Goal: Task Accomplishment & Management: Complete application form

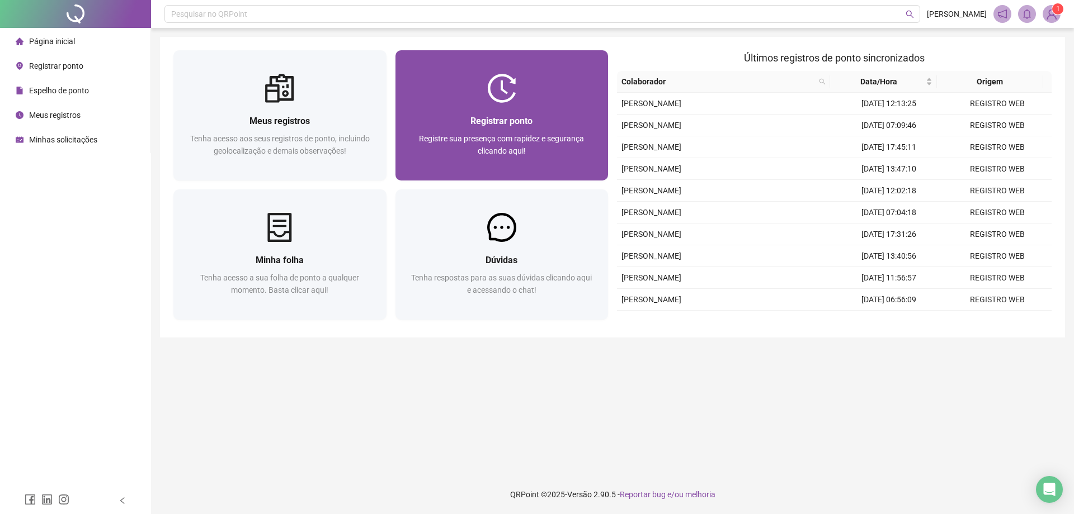
click at [503, 120] on span "Registrar ponto" at bounding box center [501, 121] width 62 height 11
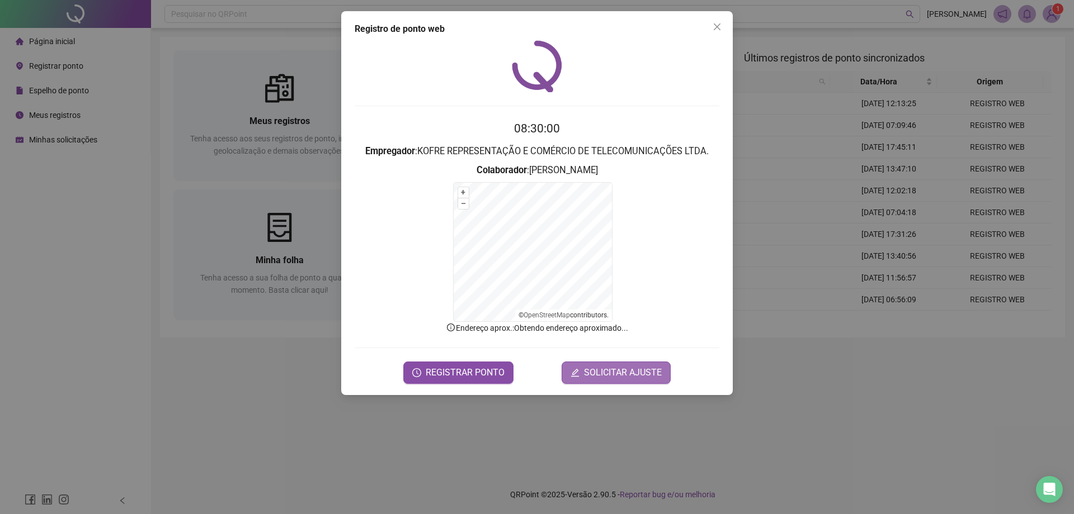
click at [617, 373] on span "SOLICITAR AJUSTE" at bounding box center [623, 372] width 78 height 13
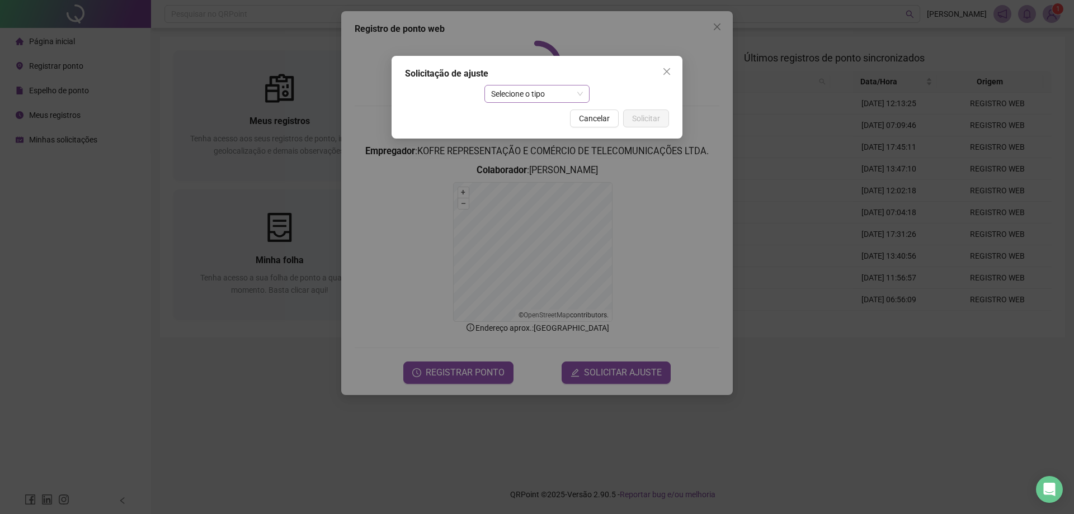
click at [518, 96] on span "Selecione o tipo" at bounding box center [537, 94] width 92 height 17
click at [555, 113] on div "Ajuste manual" at bounding box center [537, 116] width 88 height 12
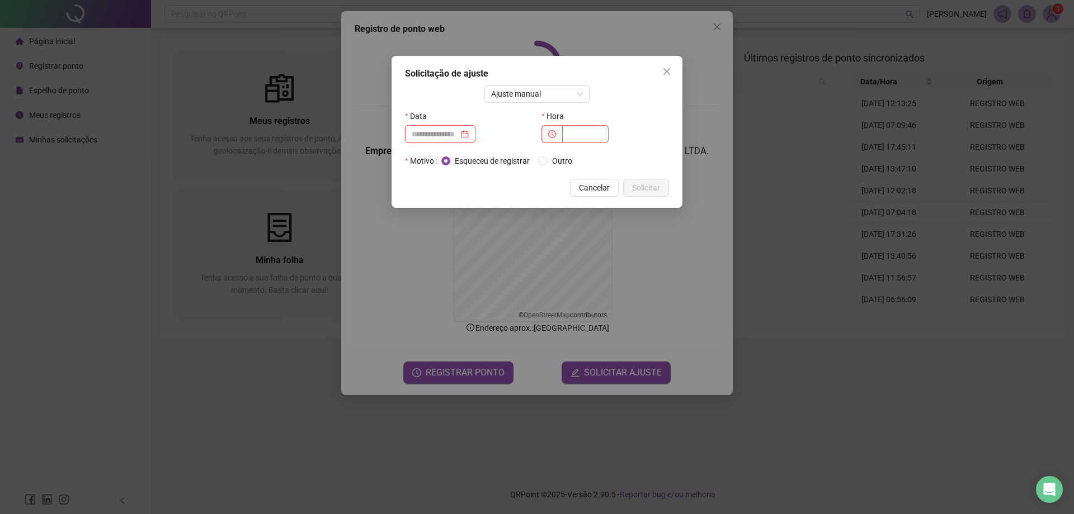
click at [457, 138] on input at bounding box center [435, 134] width 47 height 12
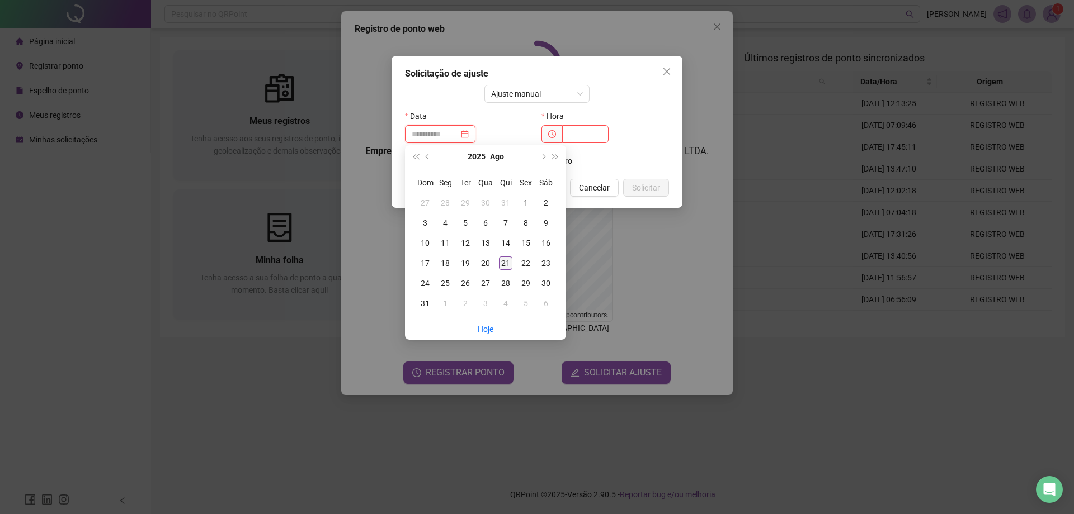
type input "**********"
click at [507, 261] on div "21" at bounding box center [505, 263] width 13 height 13
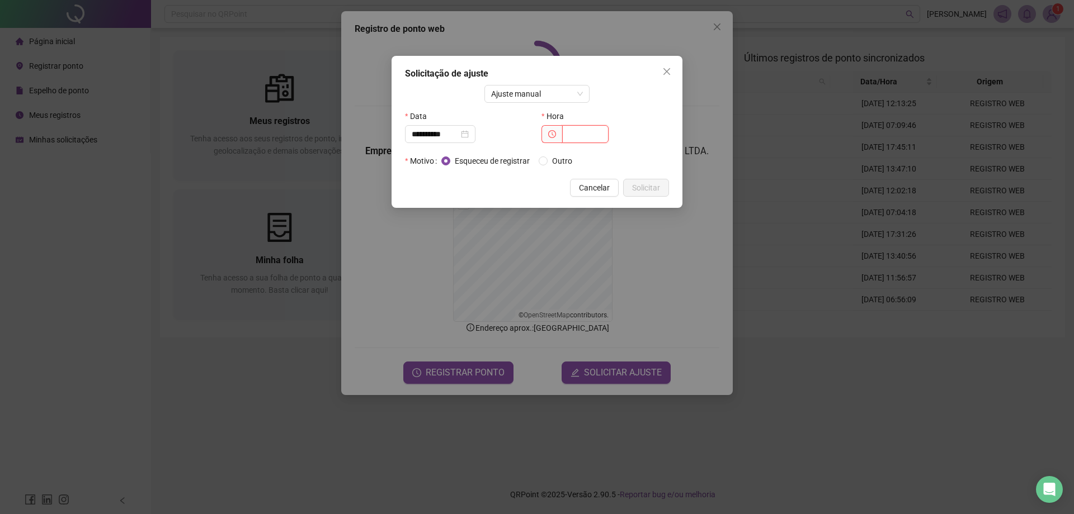
click at [595, 138] on input "text" at bounding box center [585, 134] width 46 height 18
type input "*****"
click at [648, 191] on span "Solicitar" at bounding box center [646, 188] width 28 height 12
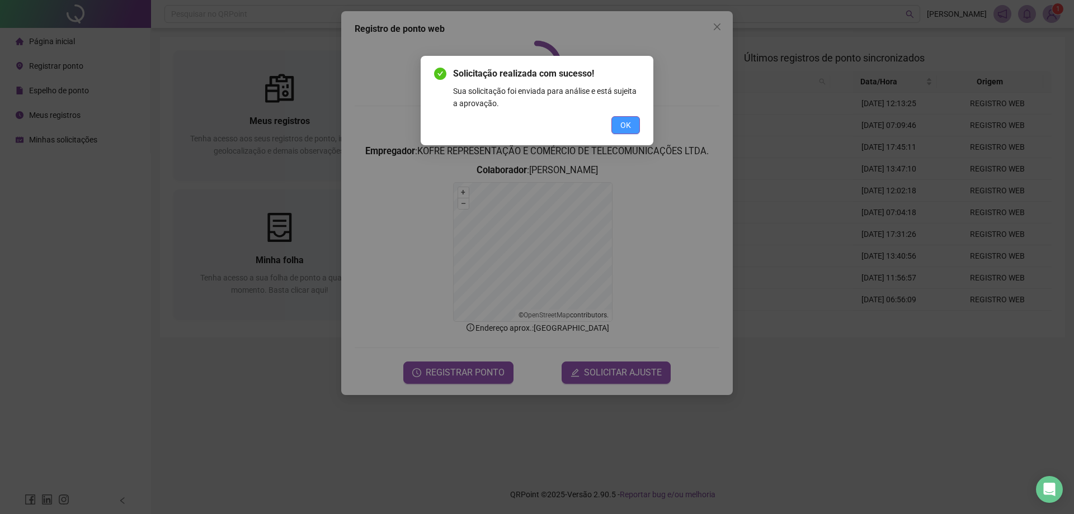
click at [625, 133] on button "OK" at bounding box center [625, 125] width 29 height 18
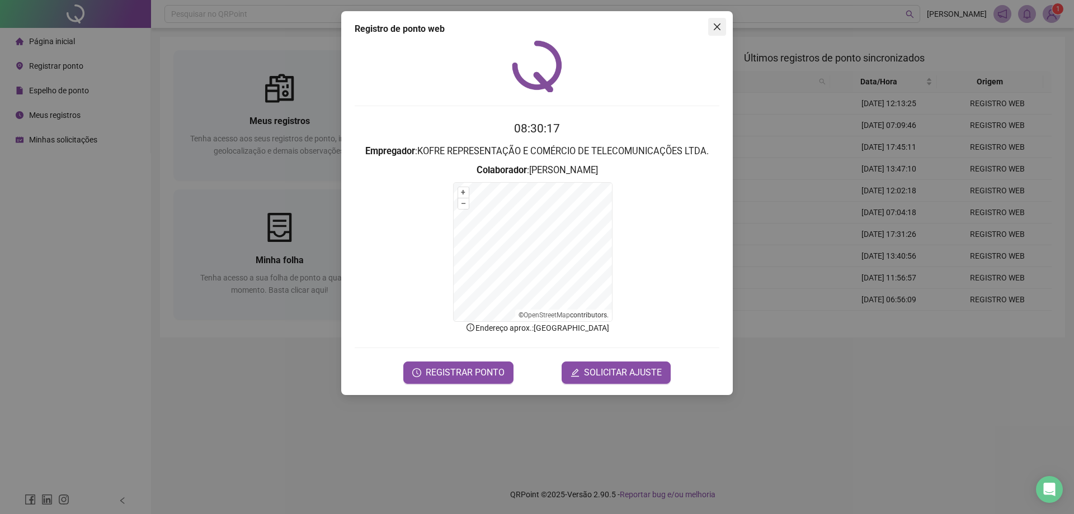
click at [715, 25] on icon "close" at bounding box center [717, 26] width 7 height 7
